Goal: Information Seeking & Learning: Get advice/opinions

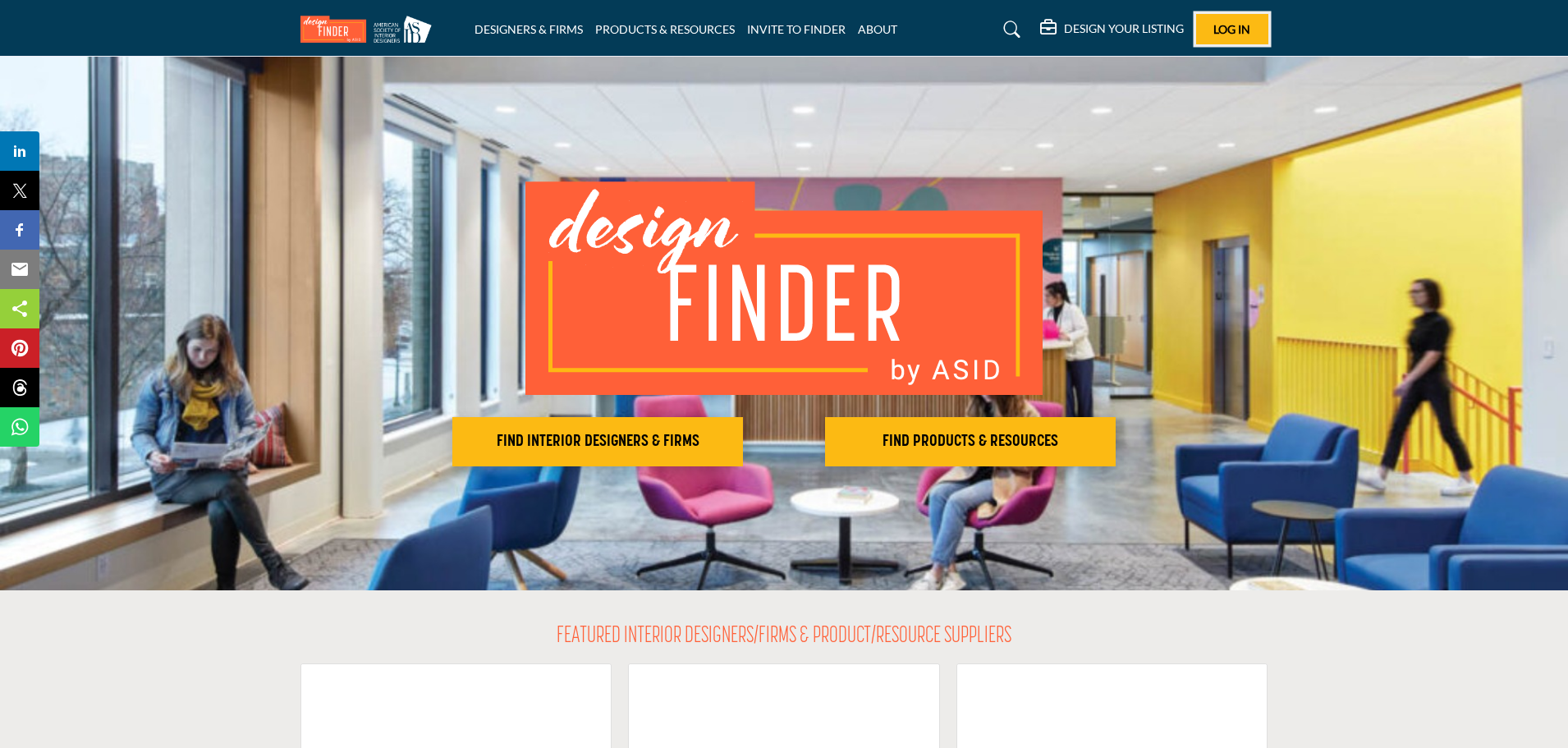
click at [1224, 24] on span "Log In" at bounding box center [1232, 29] width 37 height 14
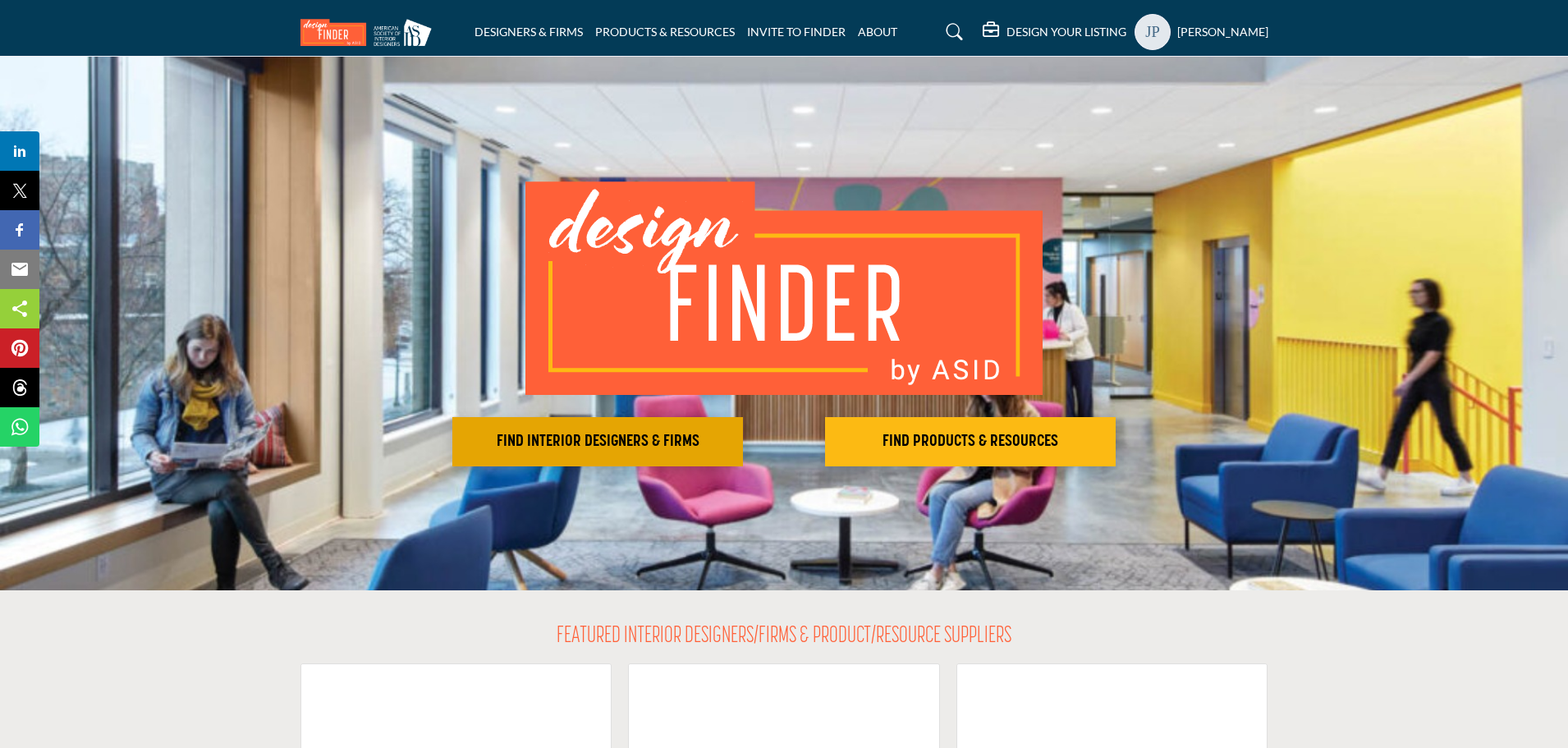
click at [588, 447] on h2 "FIND INTERIOR DESIGNERS & FIRMS" at bounding box center [598, 441] width 280 height 19
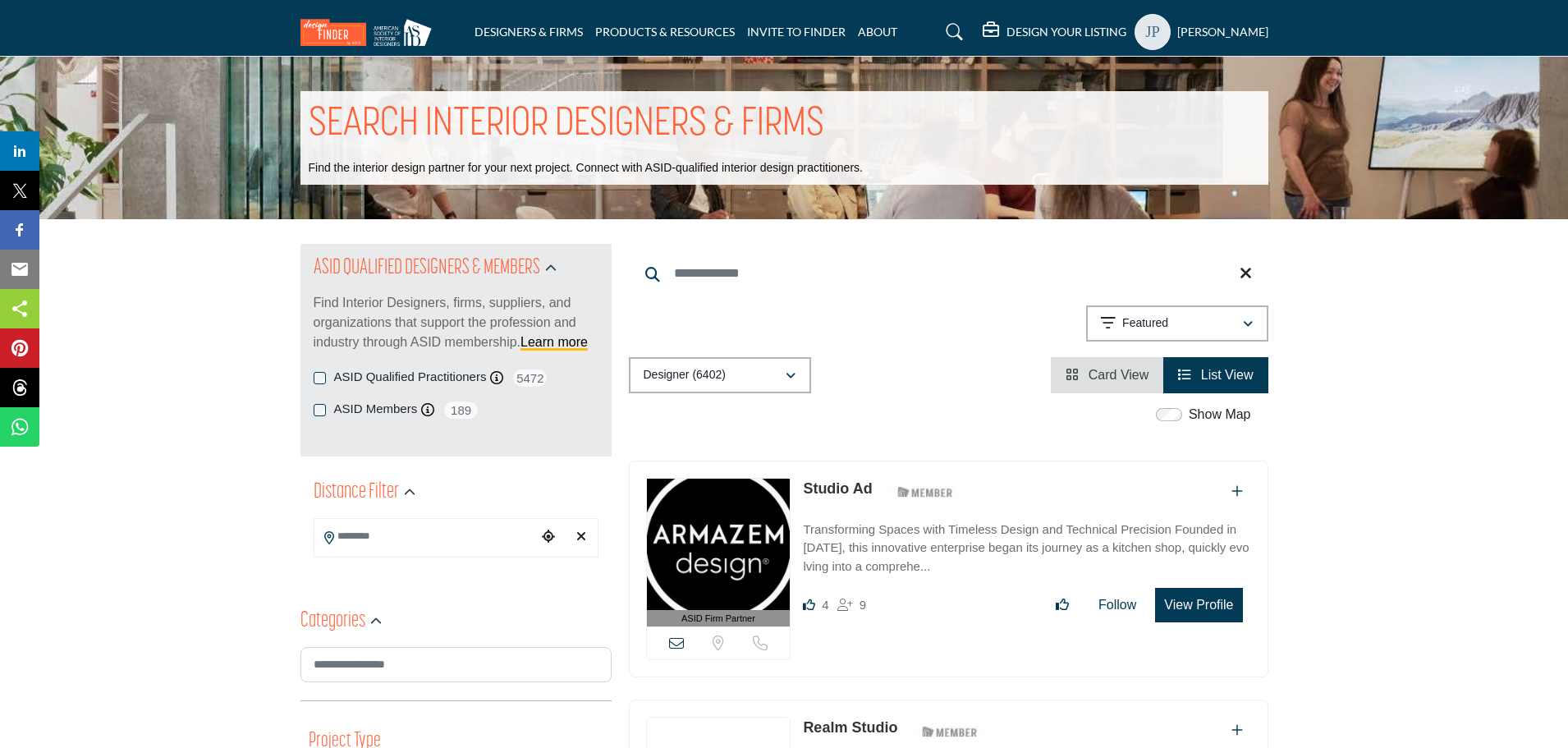
scroll to position [82, 0]
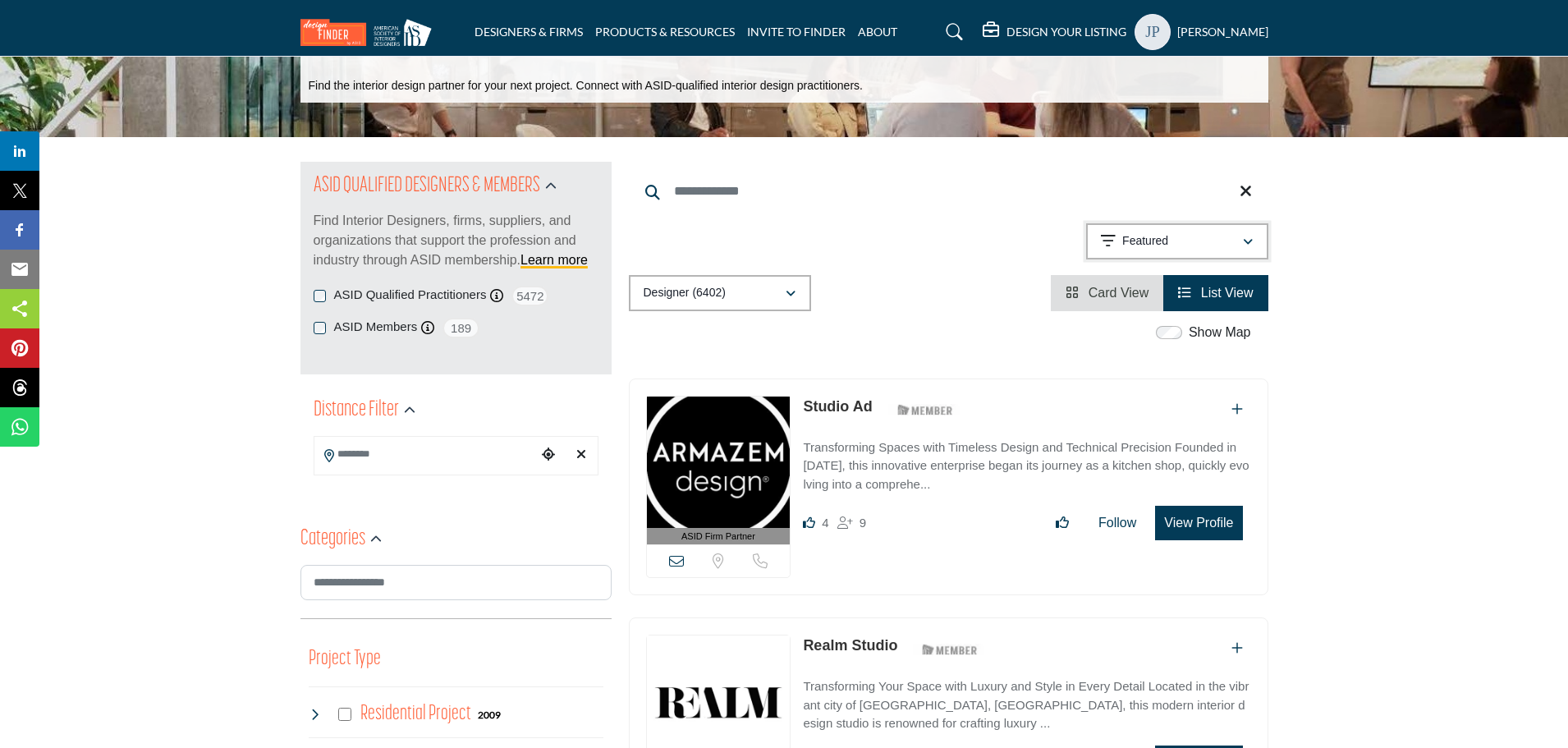
click at [1177, 231] on button "Featured" at bounding box center [1176, 241] width 182 height 36
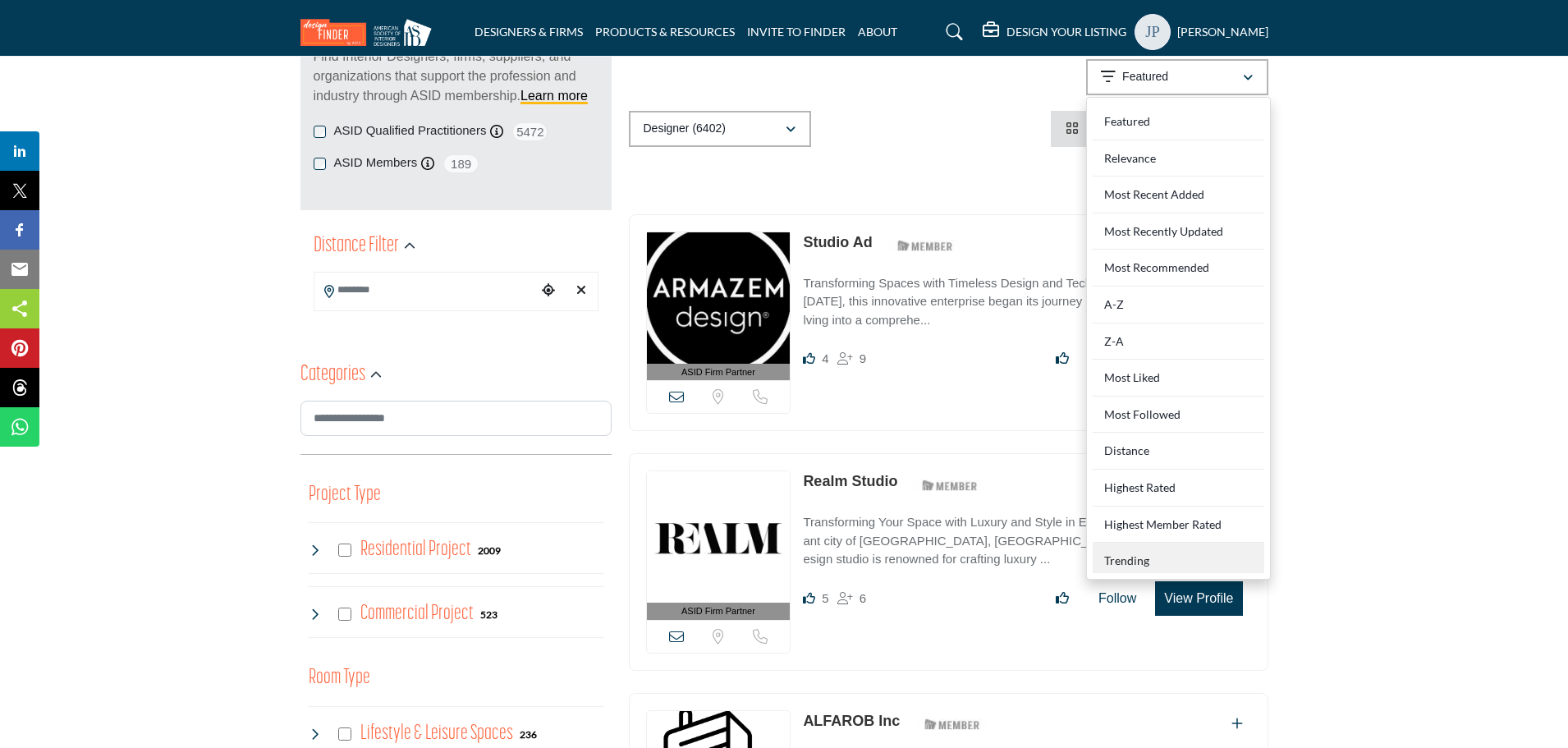
click at [1153, 566] on div "Trending" at bounding box center [1178, 557] width 171 height 30
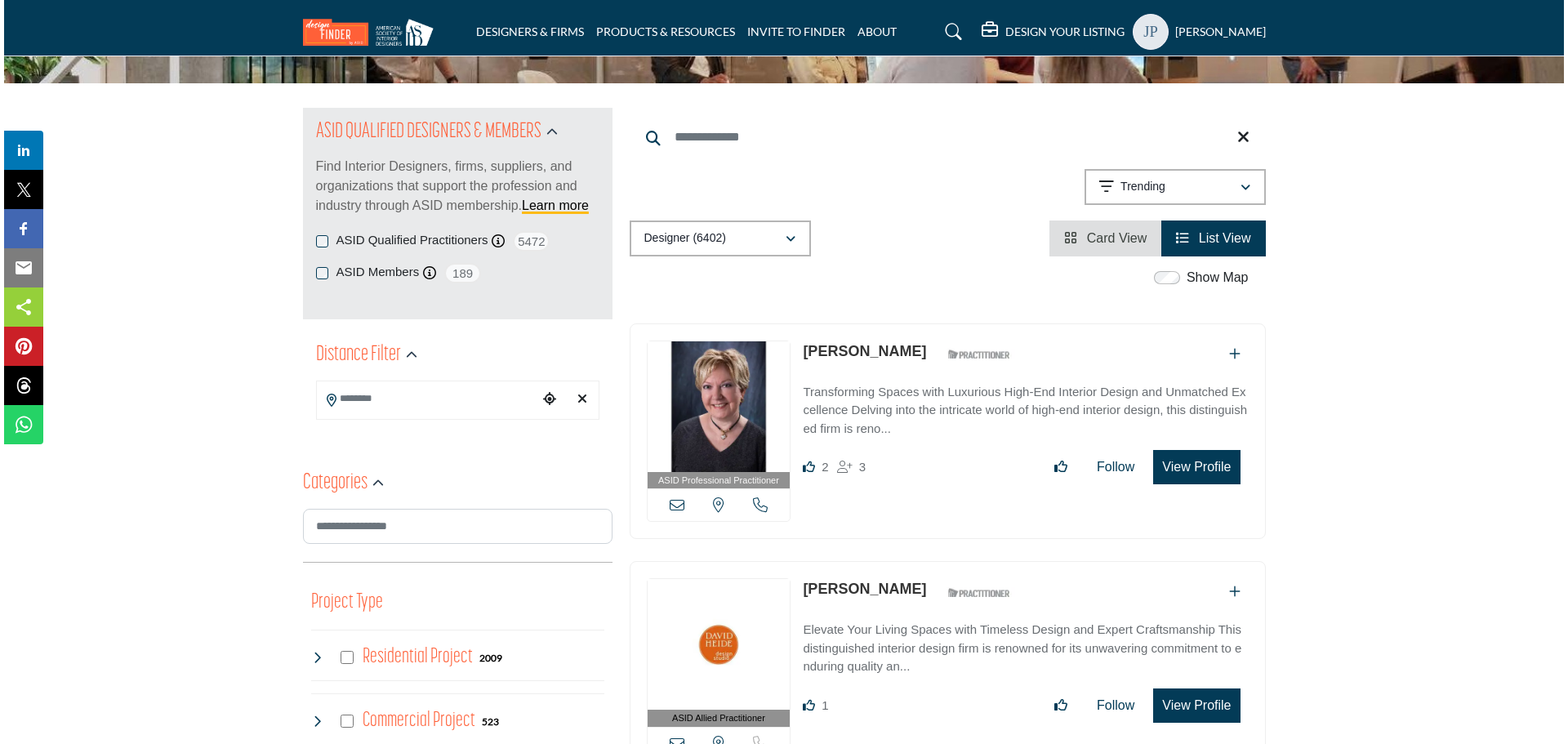
scroll to position [164, 0]
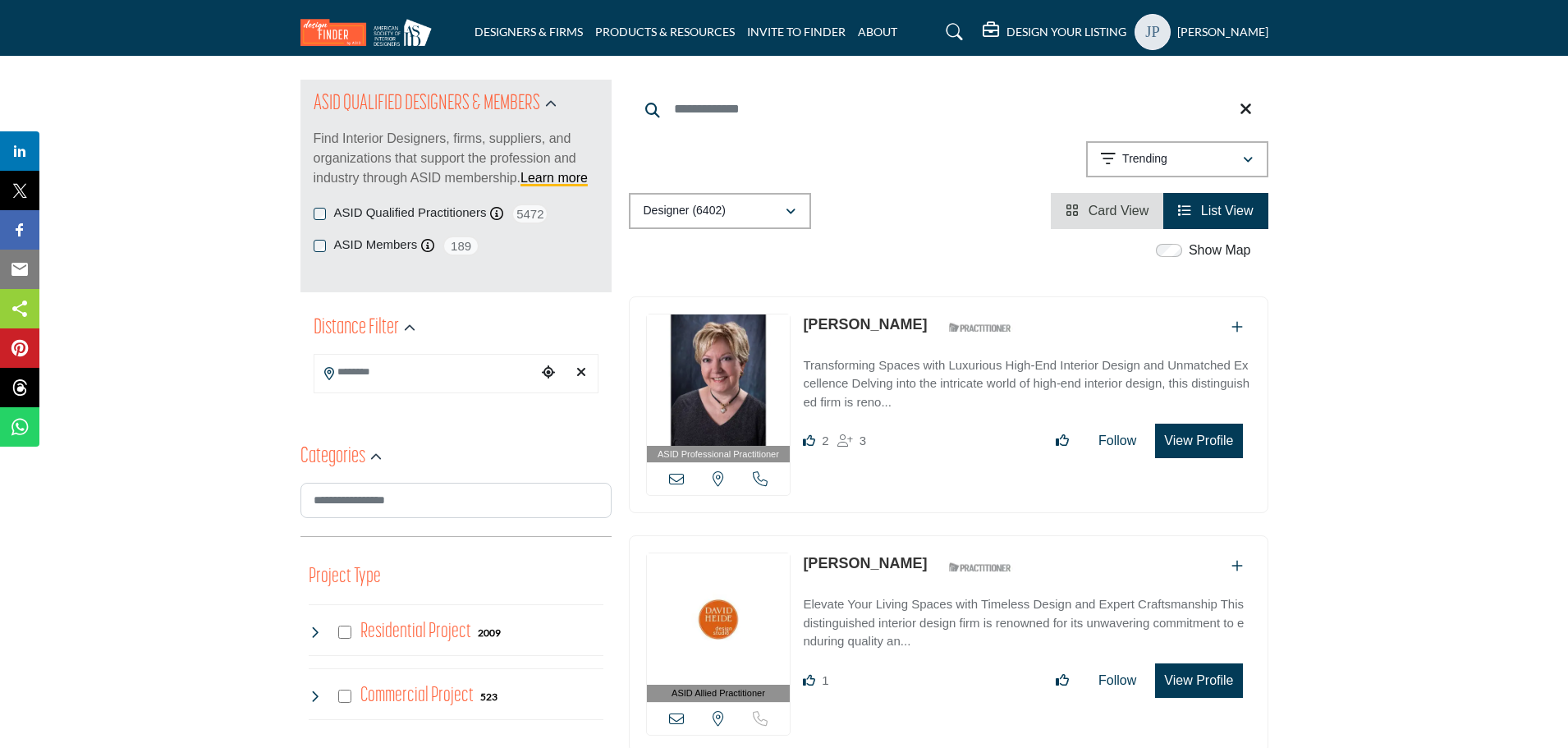
click at [1211, 436] on button "View Profile" at bounding box center [1198, 440] width 87 height 34
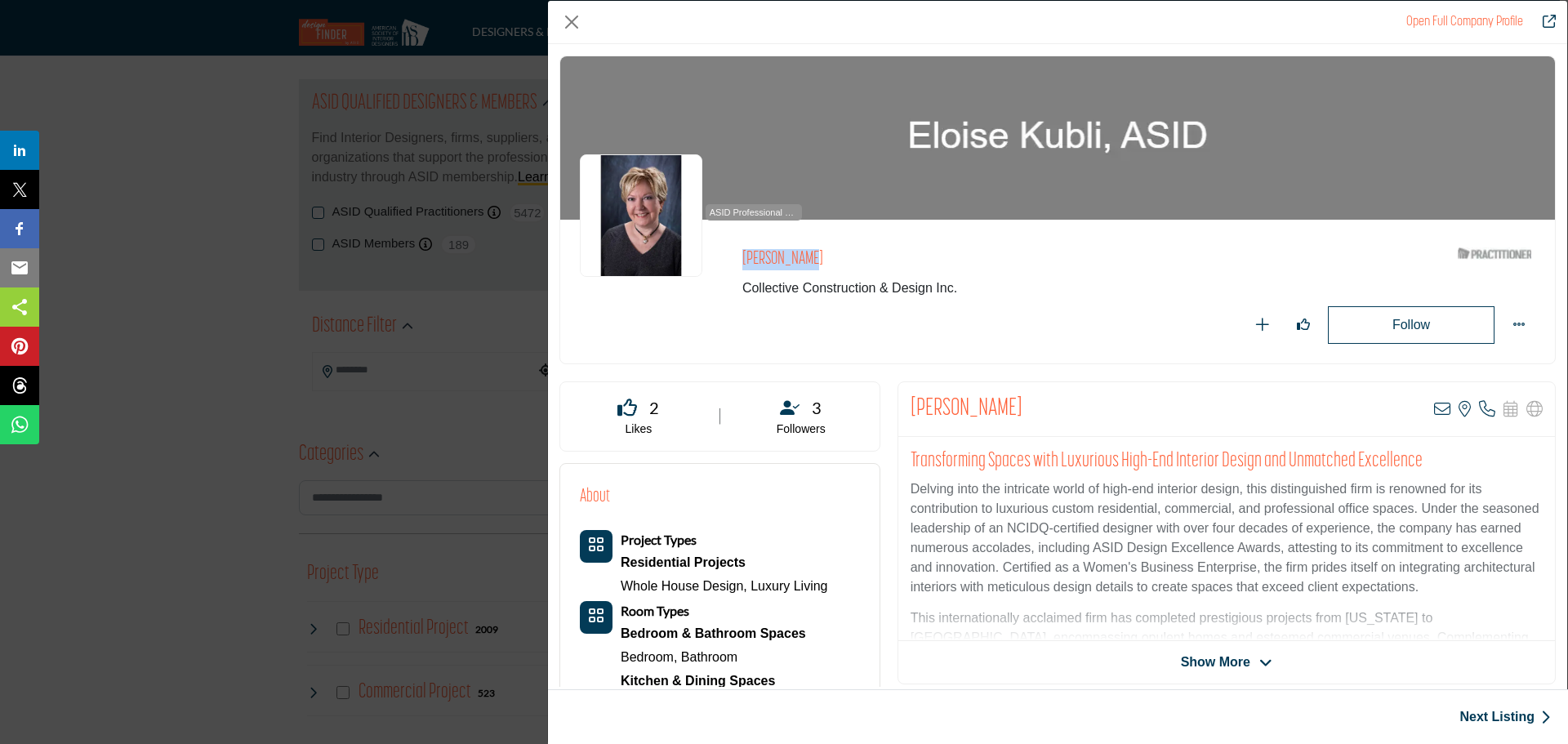
drag, startPoint x: 741, startPoint y: 258, endPoint x: 806, endPoint y: 261, distance: 65.1
click at [806, 261] on div "ASID Professional Practitioner ASID Professional Practitioners have successfull…" at bounding box center [1058, 292] width 956 height 105
click at [810, 264] on h2 "[PERSON_NAME]" at bounding box center [967, 260] width 450 height 21
drag, startPoint x: 1001, startPoint y: 418, endPoint x: 908, endPoint y: 412, distance: 93.2
click at [908, 412] on div "Eloise Kubli View email address of this listing View the location of this listi…" at bounding box center [1227, 410] width 657 height 54
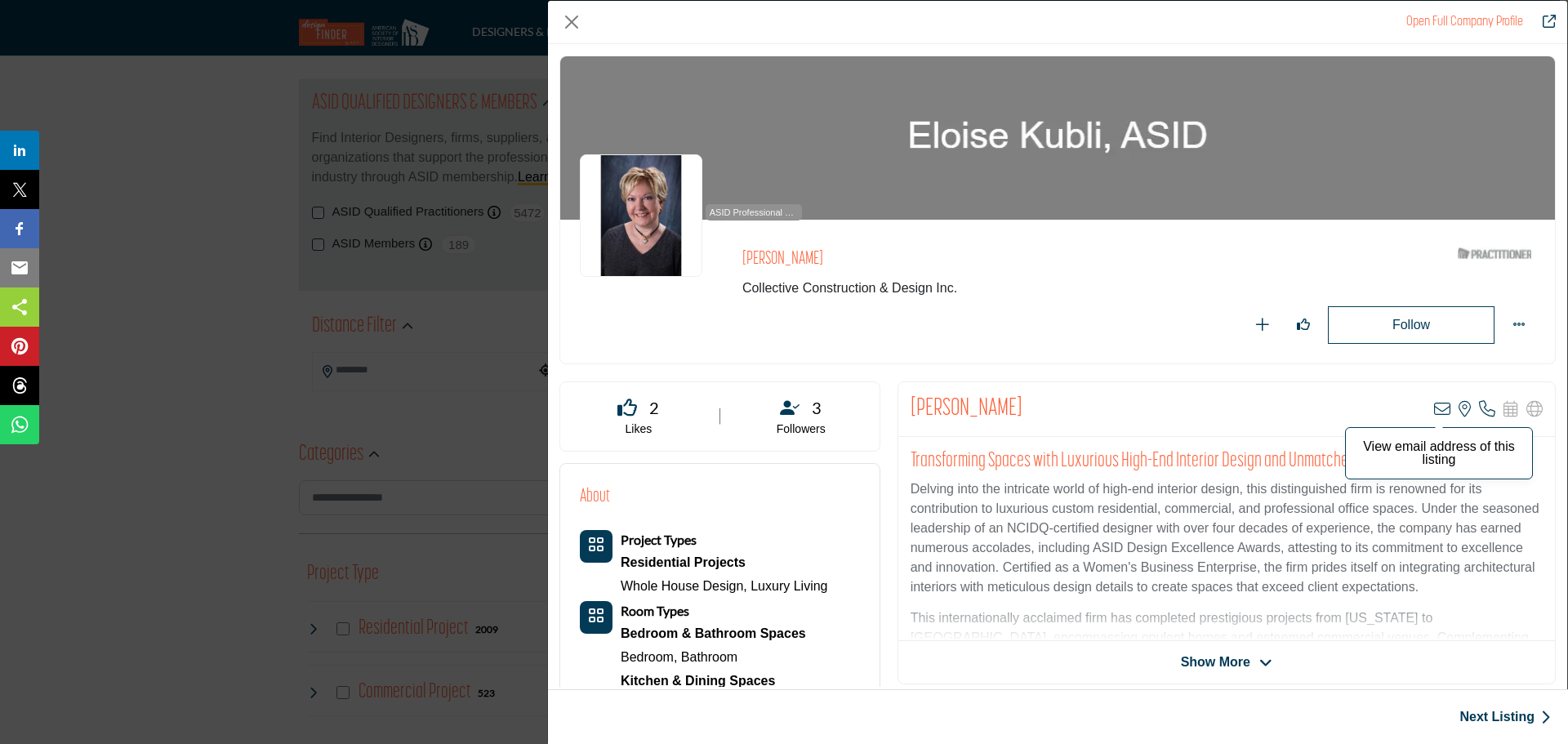
click at [1439, 409] on icon "Company Data Modal" at bounding box center [1442, 409] width 16 height 16
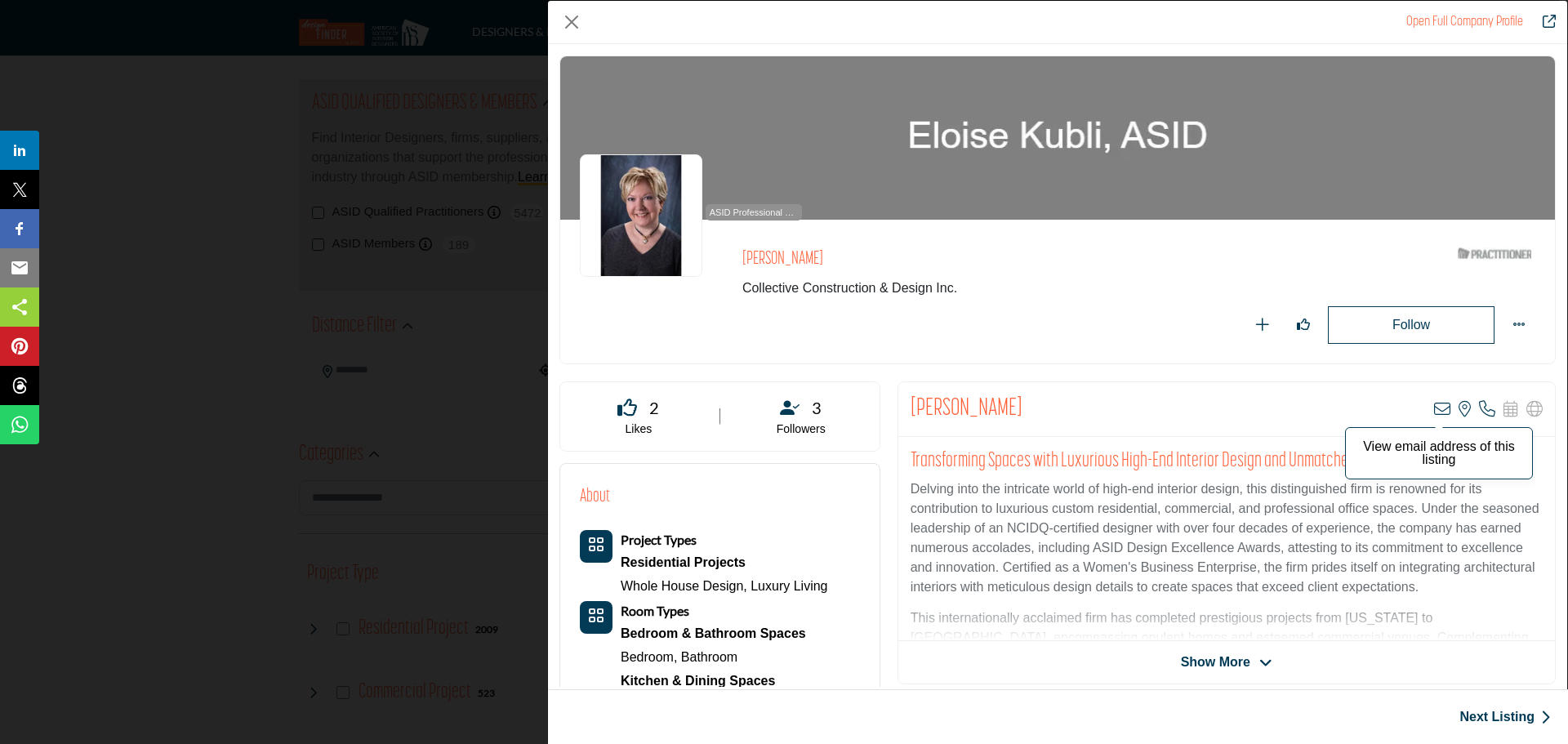
click at [1434, 413] on icon "Company Data Modal" at bounding box center [1442, 409] width 16 height 16
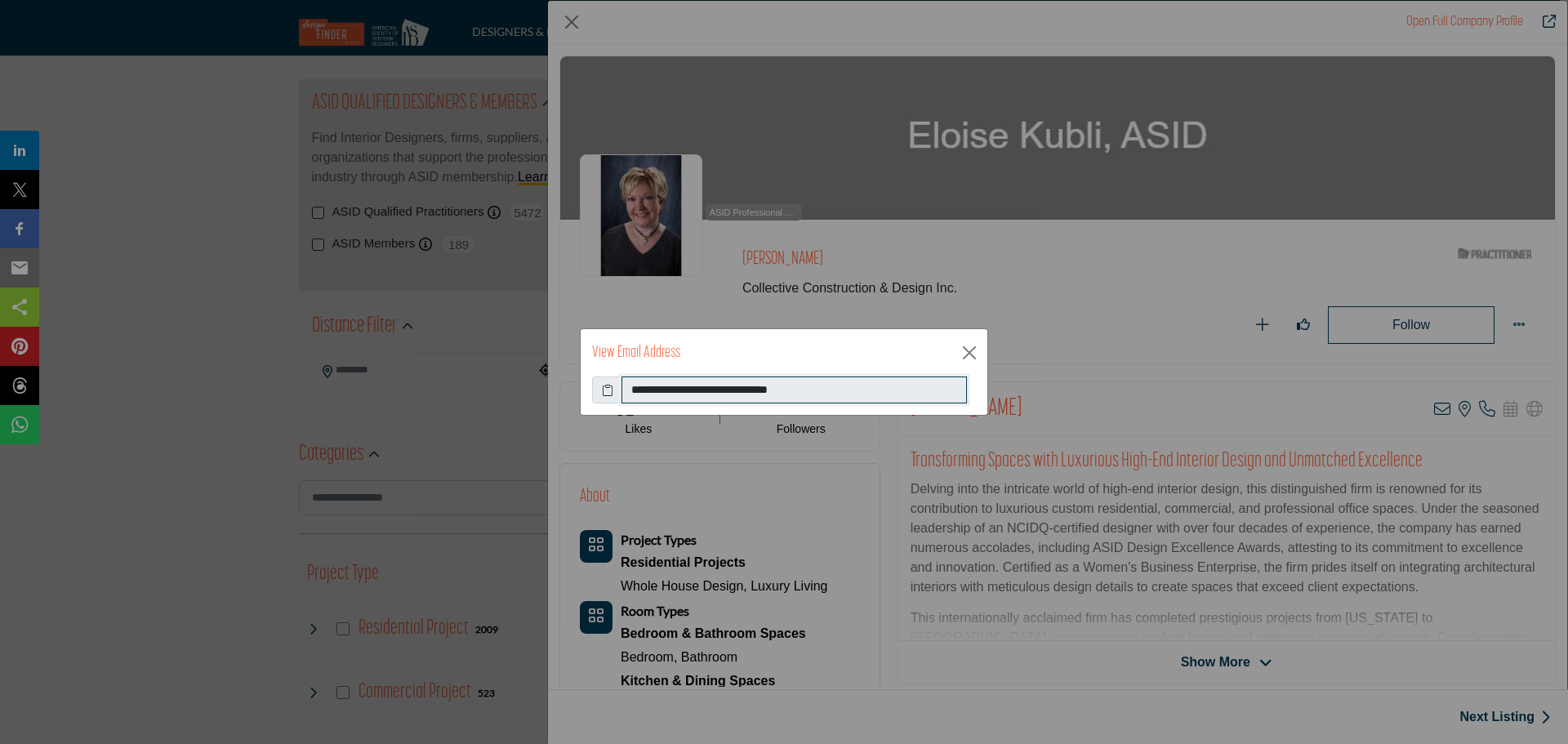
drag, startPoint x: 830, startPoint y: 394, endPoint x: 694, endPoint y: 393, distance: 136.0
click at [624, 397] on input "**********" at bounding box center [794, 390] width 346 height 28
click at [970, 352] on button "Close" at bounding box center [969, 353] width 24 height 24
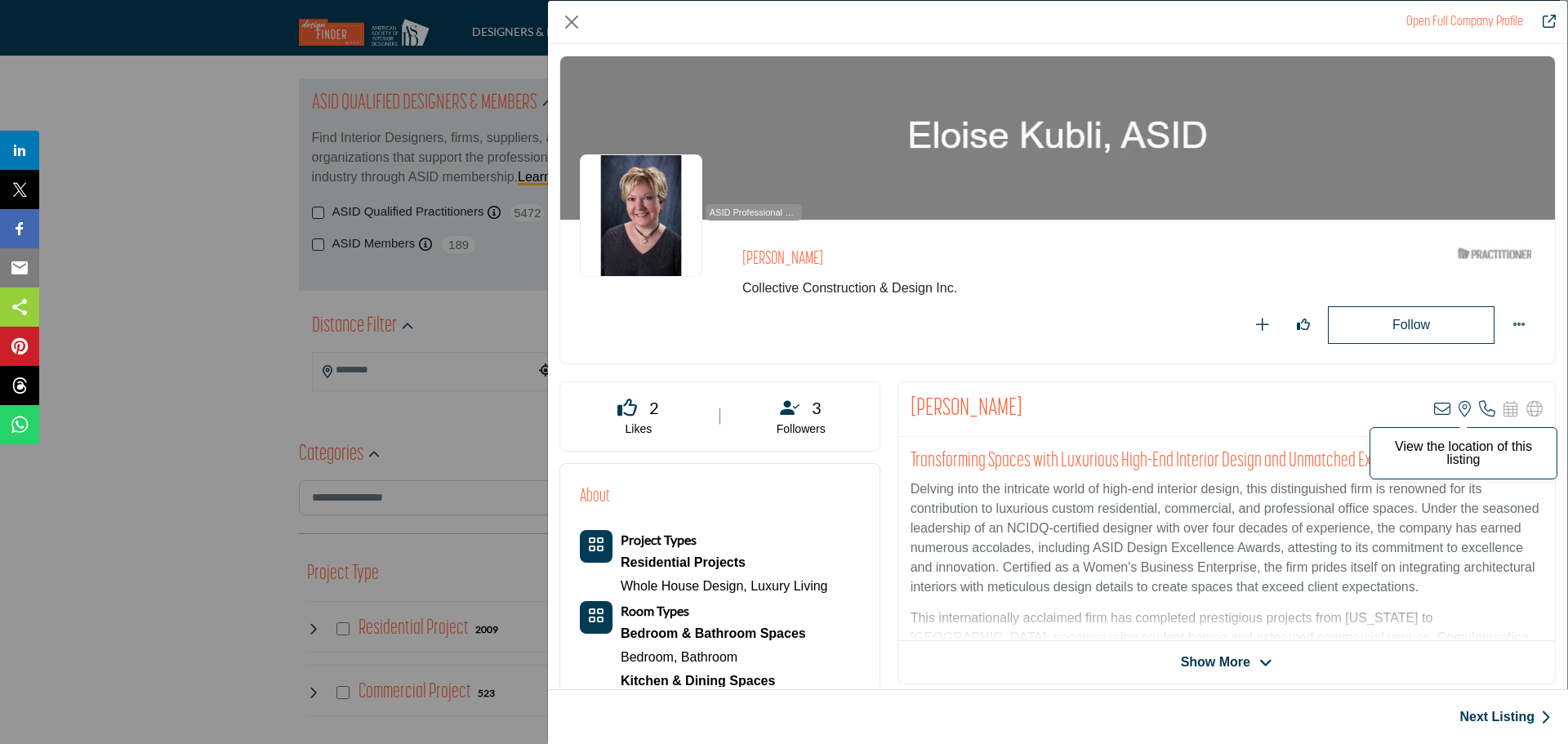
click at [1459, 415] on icon "Company Data Modal" at bounding box center [1465, 409] width 13 height 16
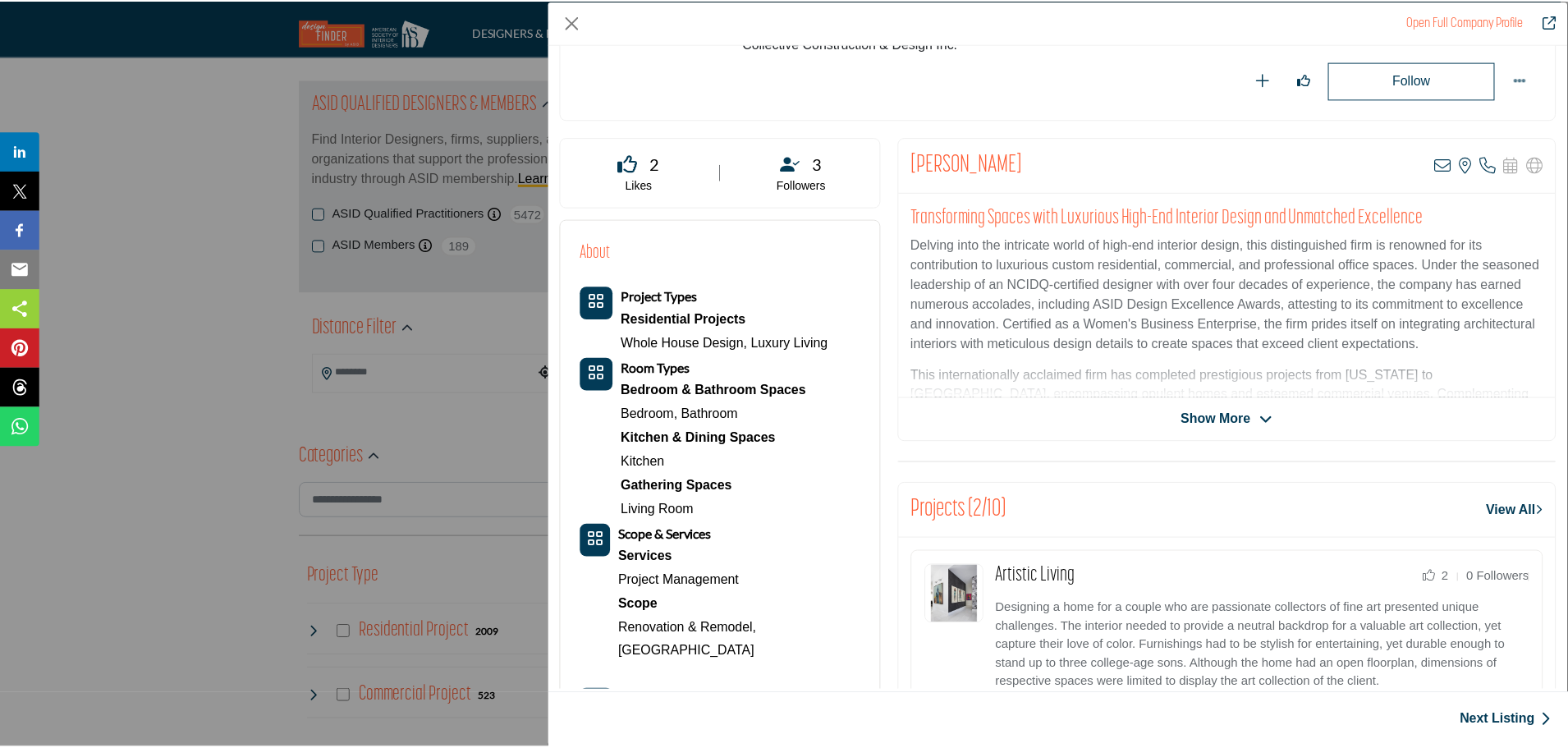
scroll to position [82, 0]
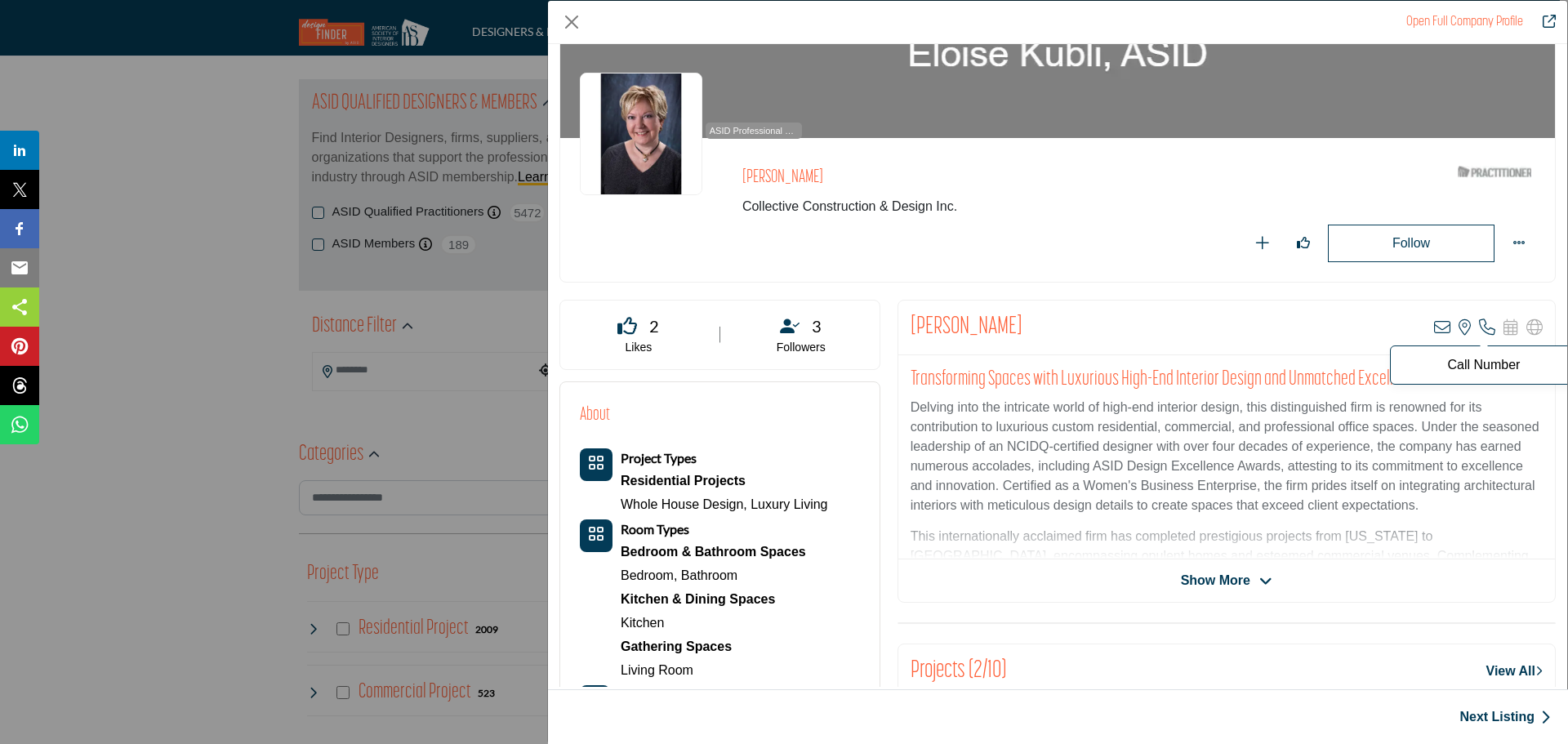
click at [1480, 331] on icon "Company Data Modal" at bounding box center [1488, 327] width 16 height 16
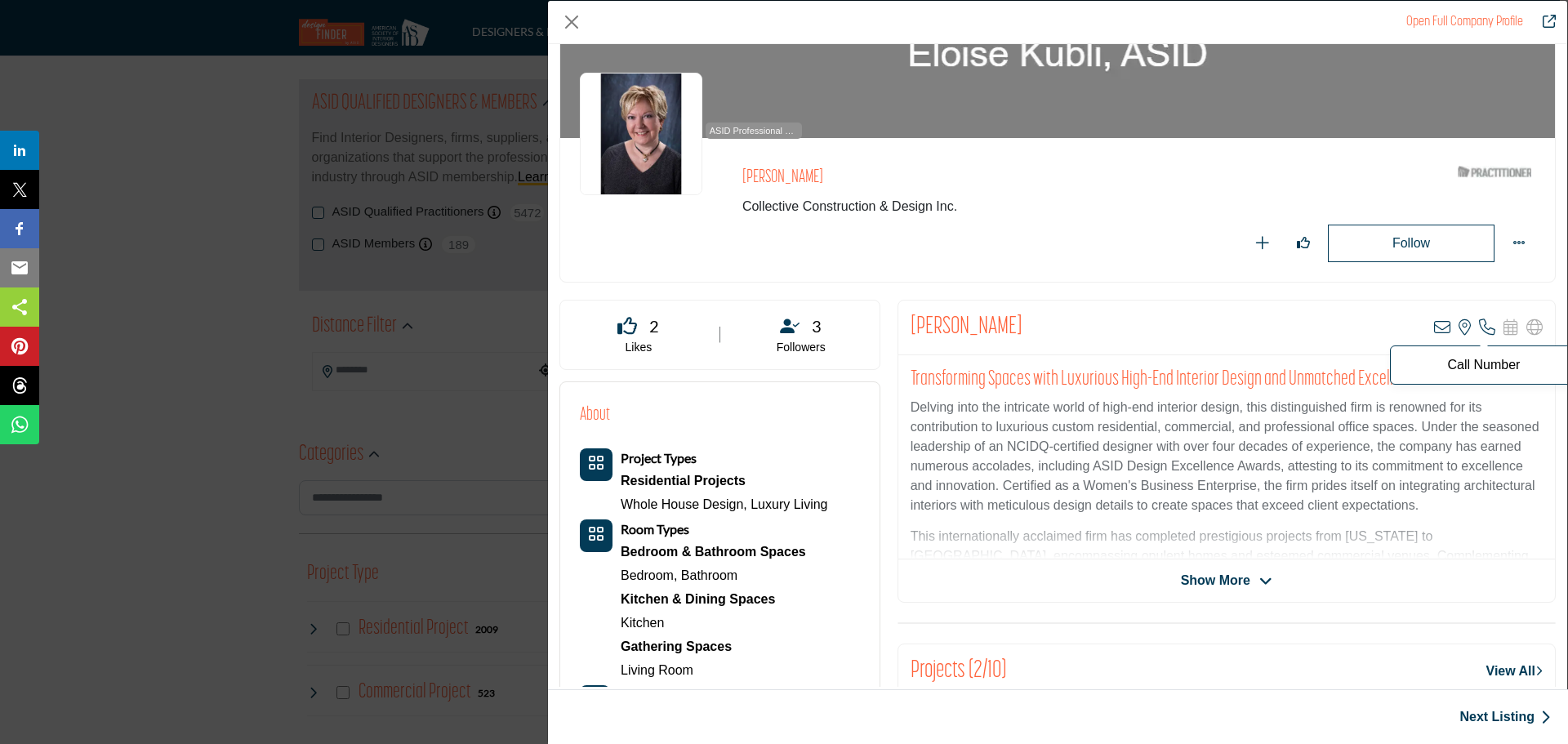
click at [1476, 362] on p "Call Number" at bounding box center [1484, 364] width 170 height 13
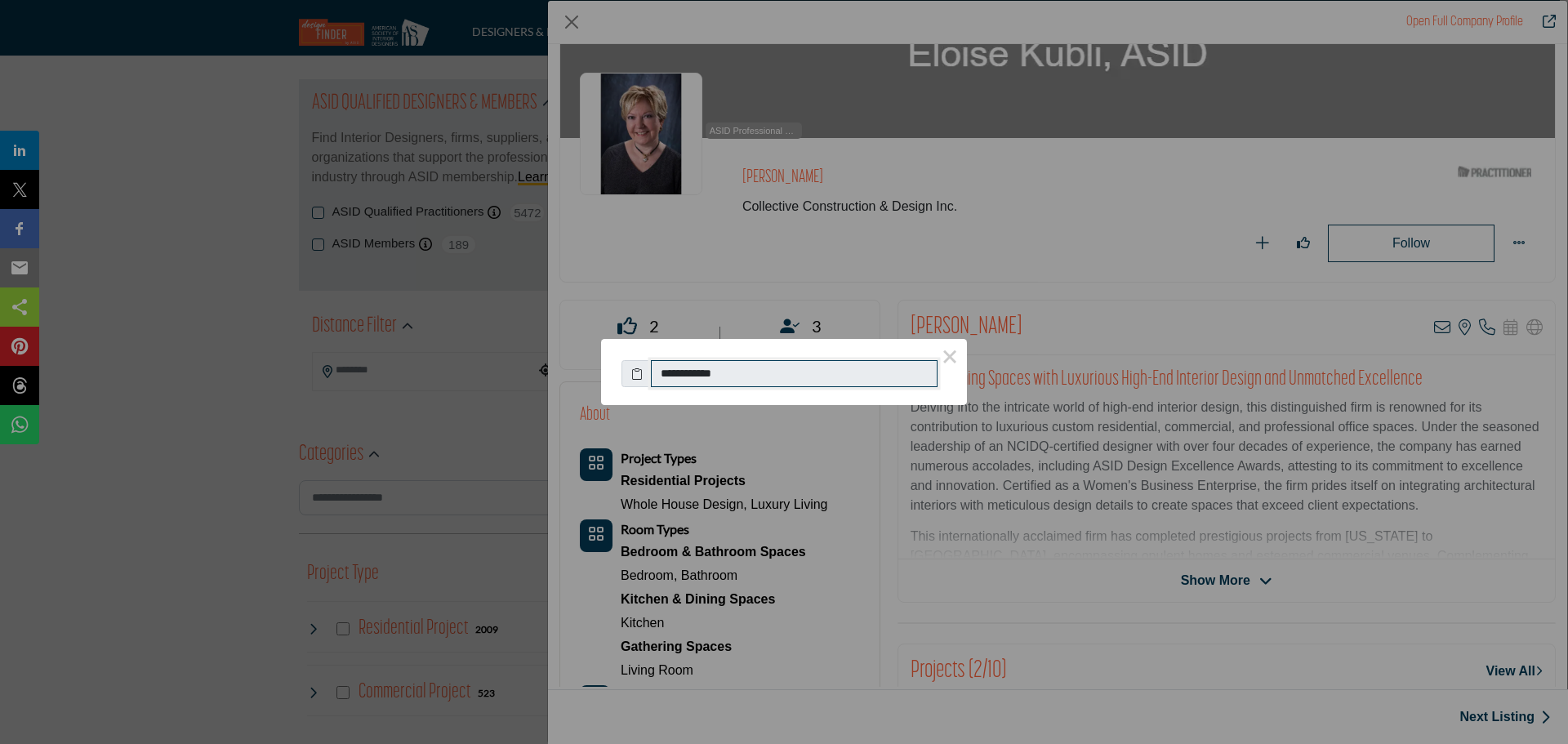
drag, startPoint x: 787, startPoint y: 373, endPoint x: 655, endPoint y: 377, distance: 132.1
click at [655, 377] on input "**********" at bounding box center [795, 374] width 287 height 28
click at [460, 194] on div "**********" at bounding box center [784, 372] width 1568 height 744
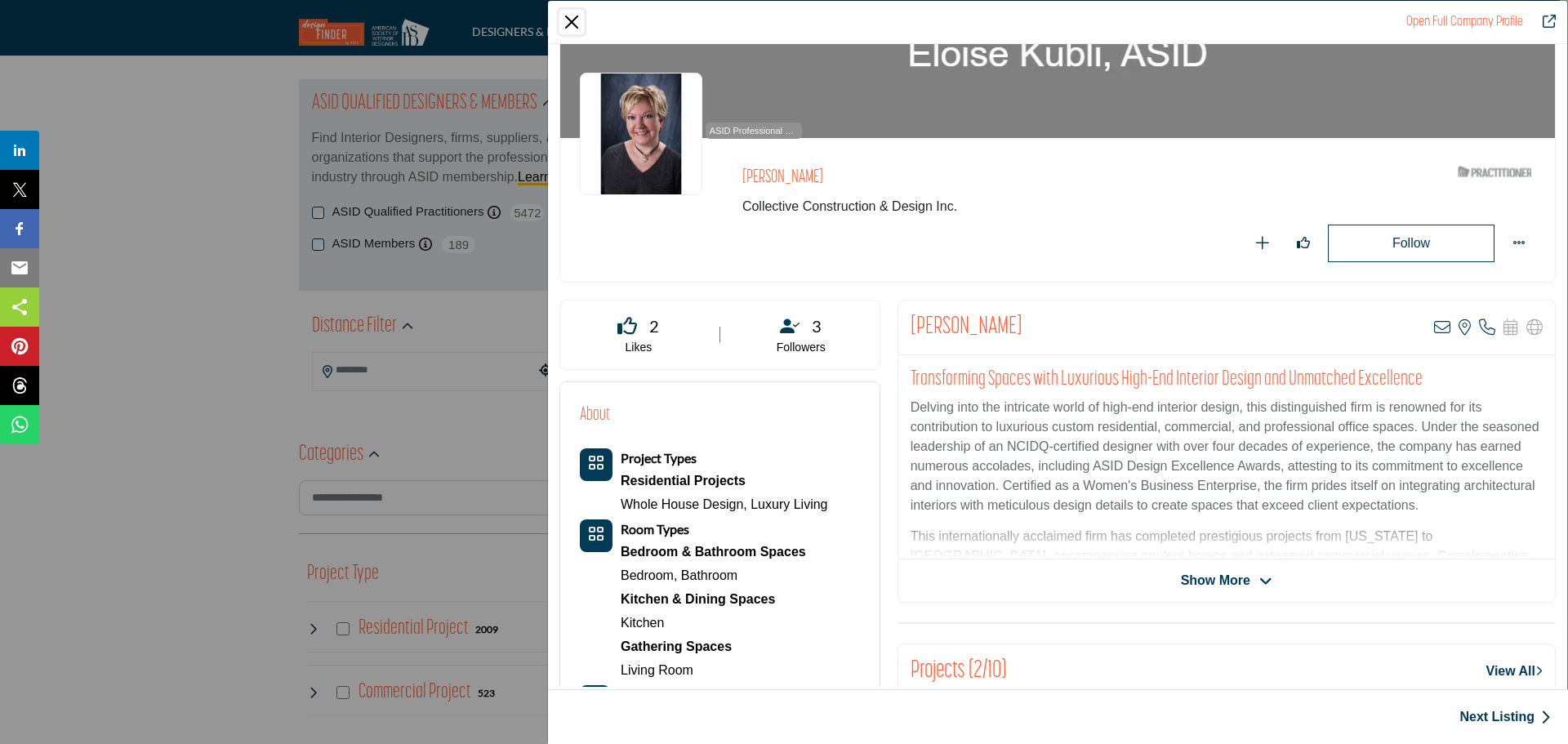
click at [579, 14] on button "Close" at bounding box center [571, 21] width 24 height 24
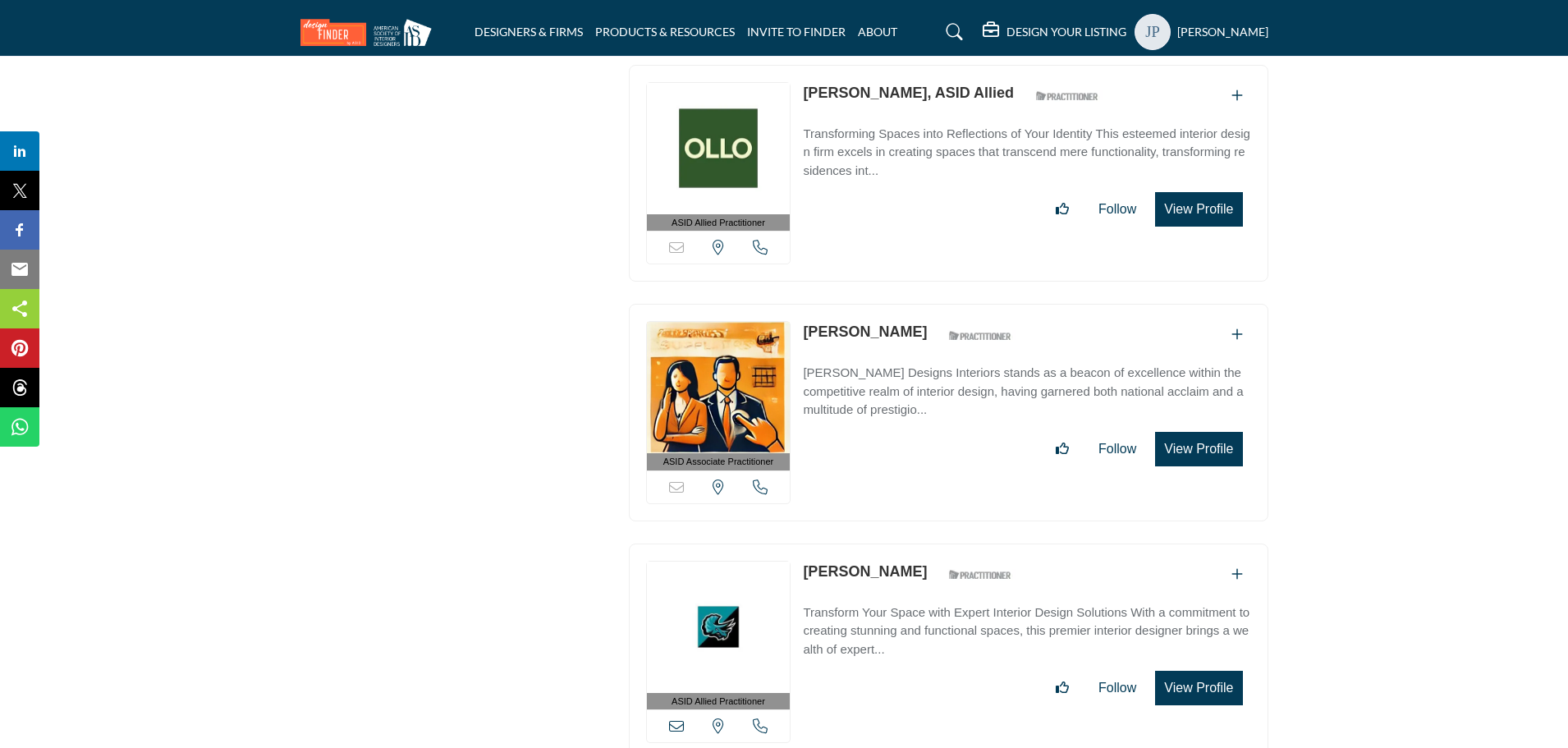
scroll to position [56495, 0]
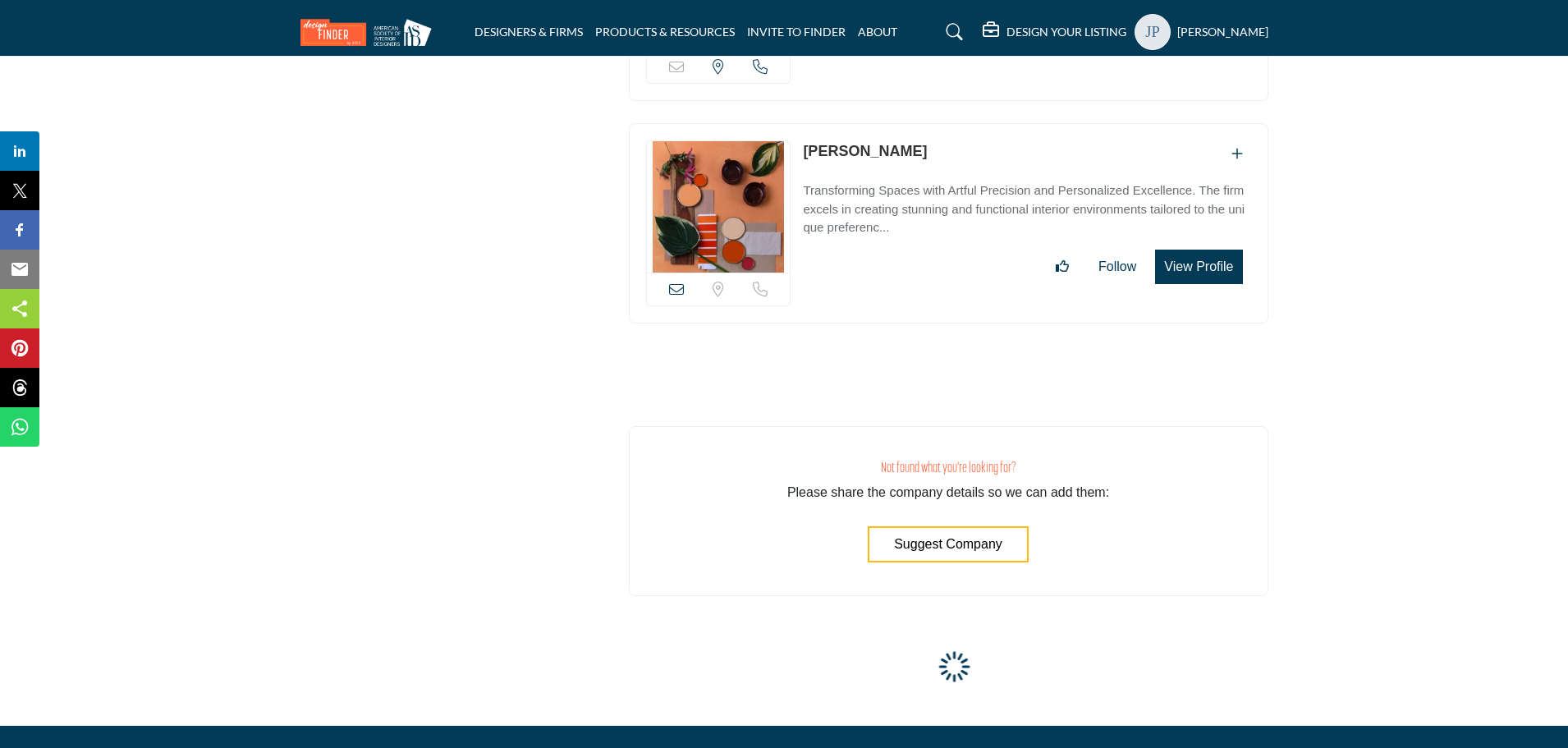
scroll to position [59541, 0]
